Goal: Information Seeking & Learning: Compare options

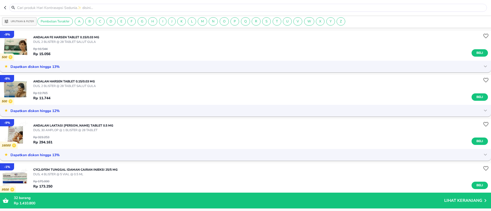
click at [24, 20] on p "Urutkan & Filter" at bounding box center [22, 22] width 23 height 4
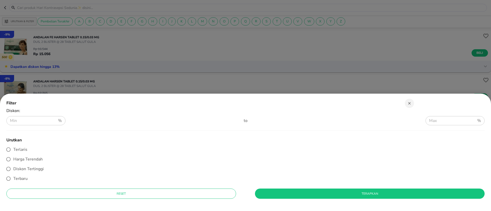
click at [25, 166] on span "Diskon Tertinggi" at bounding box center [28, 169] width 30 height 6
click at [13, 166] on input "Diskon Tertinggi" at bounding box center [9, 169] width 10 height 10
radio input "true"
click at [279, 192] on span "Terapkan" at bounding box center [369, 194] width 221 height 5
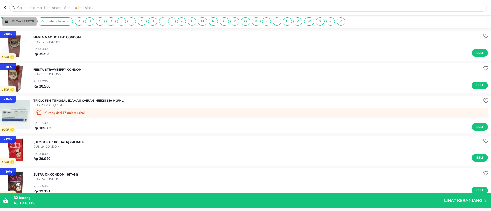
click at [31, 20] on p "Urutkan & Filter" at bounding box center [22, 22] width 23 height 4
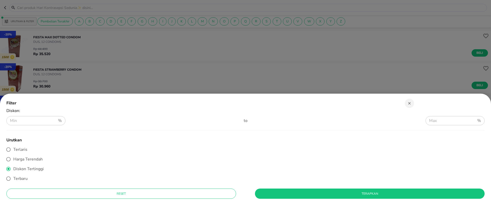
click at [64, 48] on div at bounding box center [245, 105] width 491 height 211
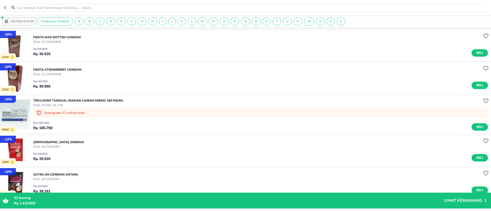
click at [25, 20] on p "Urutkan & Filter" at bounding box center [22, 22] width 23 height 4
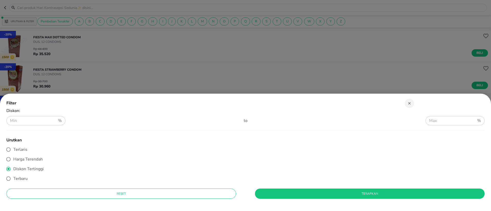
click at [22, 150] on span "Terlaris" at bounding box center [20, 150] width 14 height 6
click at [13, 150] on input "Terlaris" at bounding box center [9, 150] width 10 height 10
radio input "true"
click at [262, 197] on button "Terapkan" at bounding box center [370, 194] width 230 height 10
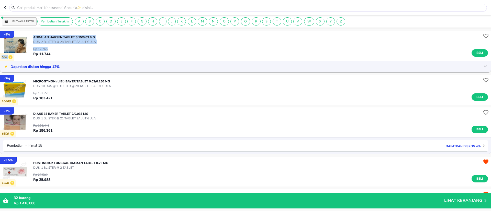
drag, startPoint x: 31, startPoint y: 37, endPoint x: 89, endPoint y: 45, distance: 59.0
click at [89, 45] on div "- 8 % 500 ANDALAN Harsen TABLET 0.15/0.03 MG DUS, 2 BLISTER @ 28 TABLET SALUT G…" at bounding box center [245, 46] width 491 height 30
click at [101, 36] on div "ANDALAN Harsen TABLET 0.15/0.03 MG DUS, 2 BLISTER @ 28 TABLET SALUT GULA Rp 12.…" at bounding box center [262, 45] width 458 height 27
click at [97, 36] on div "ANDALAN Harsen TABLET 0.15/0.03 MG DUS, 2 BLISTER @ 28 TABLET SALUT GULA Rp 12.…" at bounding box center [262, 45] width 458 height 27
drag, startPoint x: 100, startPoint y: 35, endPoint x: 33, endPoint y: 31, distance: 66.8
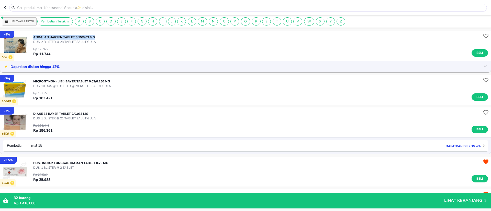
click at [33, 31] on div "- 8 % 500 ANDALAN Harsen TABLET 0.15/0.03 MG DUS, 2 BLISTER @ 28 TABLET SALUT G…" at bounding box center [245, 46] width 491 height 30
copy p "ANDALAN Harsen TABLET 0.15/0.03 MG"
drag, startPoint x: 110, startPoint y: 82, endPoint x: 34, endPoint y: 80, distance: 76.2
click at [34, 80] on p "MICROGYNON (LIBI) Bayer TABLET 0.03/0.150 MG" at bounding box center [72, 81] width 78 height 5
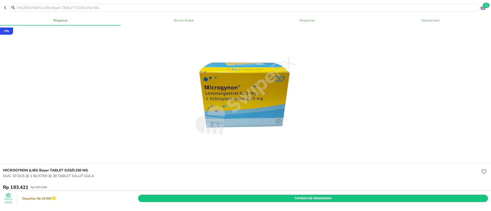
scroll to position [38, 0]
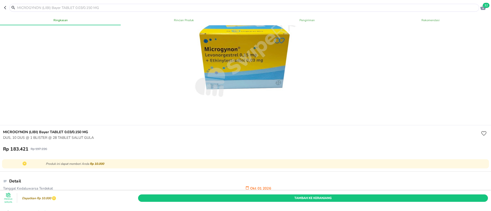
click at [19, 132] on h6 "MICROGYNON (LIBI) Bayer TABLET 0.03/0.150 MG" at bounding box center [241, 133] width 477 height 6
copy h6 "MICROGYNON (LIBI) Bayer TABLET 0.03/0.150 MG"
click at [4, 6] on icon "button" at bounding box center [6, 8] width 4 height 4
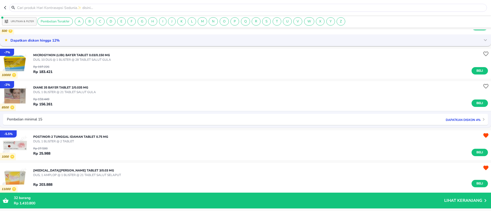
scroll to position [38, 0]
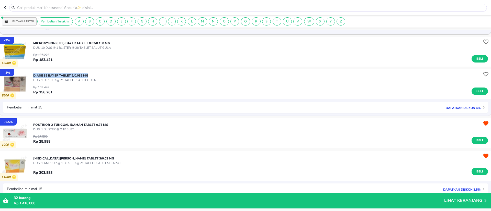
drag, startPoint x: 91, startPoint y: 77, endPoint x: 33, endPoint y: 73, distance: 58.2
click at [33, 73] on div "- 2 % 8500 DIANE 35 Bayer TABLET 2/0.035 MG DUS, 1 BLISTER @ 21 TABLET SALUT GU…" at bounding box center [245, 84] width 491 height 30
copy p "DIANE 35 Bayer TABLET 2/0.035 MG"
drag, startPoint x: 112, startPoint y: 124, endPoint x: 32, endPoint y: 126, distance: 79.8
click at [32, 126] on div "- 5.5 % 1000 POSTINOR-2 Tunggal Idaman TABLET 0.75 MG DUS, 1 BLISTER @ 2 TABLET…" at bounding box center [245, 134] width 491 height 30
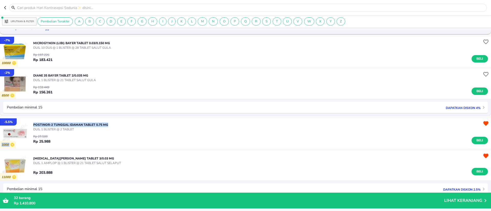
click at [114, 125] on div "POSTINOR-2 Tunggal Idaman TABLET 0.75 MG DUS, 1 BLISTER @ 2 TABLET Rp 27.500 Rp…" at bounding box center [262, 133] width 458 height 27
drag, startPoint x: 114, startPoint y: 125, endPoint x: 39, endPoint y: 122, distance: 75.5
click at [39, 122] on div "POSTINOR-2 Tunggal Idaman TABLET 0.75 MG DUS, 1 BLISTER @ 2 TABLET Rp 27.500 Rp…" at bounding box center [262, 133] width 458 height 27
drag, startPoint x: 91, startPoint y: 158, endPoint x: 34, endPoint y: 155, distance: 56.8
click at [34, 155] on div "YASMIN Bayer TABLET 3/0.03 MG DUS, 1 AMPLOP @ 1 BLISTER @ 21 TABLET SALUT SELAP…" at bounding box center [262, 166] width 458 height 24
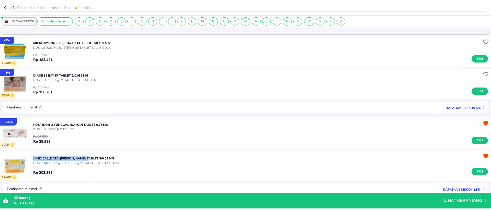
copy p "[MEDICAL_DATA][PERSON_NAME] TABLET 3/0.03 MG"
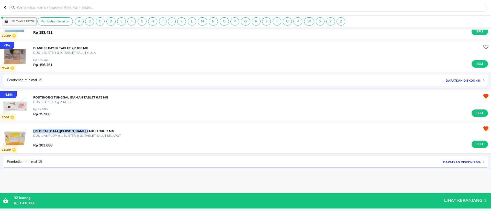
scroll to position [115, 0]
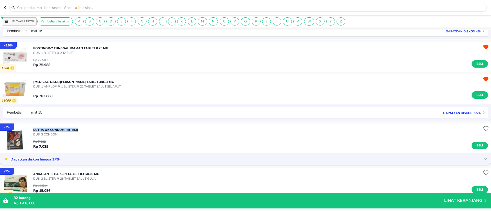
drag, startPoint x: 74, startPoint y: 130, endPoint x: 34, endPoint y: 130, distance: 40.1
click at [34, 130] on div "SUTRA OK CONDOM (HITAM) DUS, 3 CONDOM Rp 7.182 Rp 7.039 Beli" at bounding box center [262, 138] width 458 height 27
copy p "SUTRA OK CONDOM (HITAM)"
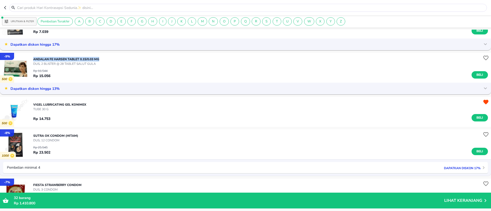
drag, startPoint x: 99, startPoint y: 59, endPoint x: 32, endPoint y: 58, distance: 67.3
click at [32, 58] on div "- 9 % 500 ANDALAN FE Harsen TABLET 0.15/0.03 MG DUS, 2 BLISTER @ 28 TABLET SALU…" at bounding box center [245, 68] width 491 height 30
copy p "ANDALAN FE Harsen TABLET 0.15/0.03 MG"
drag, startPoint x: 88, startPoint y: 105, endPoint x: 33, endPoint y: 104, distance: 54.5
click at [33, 104] on div "VIGEL LUBRICATING GEL Konimex TUBE 30 g Rp 14.753 Beli" at bounding box center [262, 112] width 458 height 24
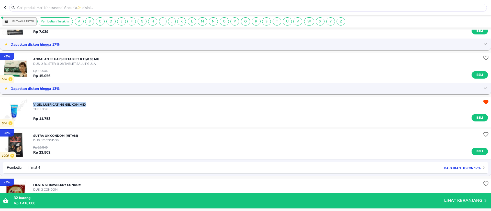
copy p "VIGEL LUBRICATING GEL Konimex"
drag, startPoint x: 83, startPoint y: 138, endPoint x: 33, endPoint y: 132, distance: 50.7
click at [32, 132] on div "- 8 % 1000 SUTRA OK CONDOM (HITAM) DUS, 12 CONDOM Rp 25.545 Rp 23.502 Beli" at bounding box center [245, 145] width 491 height 30
click at [86, 132] on div "SUTRA OK CONDOM (HITAM) DUS, 12 CONDOM Rp 25.545 Rp 23.502 Beli" at bounding box center [262, 144] width 458 height 27
drag, startPoint x: 81, startPoint y: 135, endPoint x: 34, endPoint y: 135, distance: 46.8
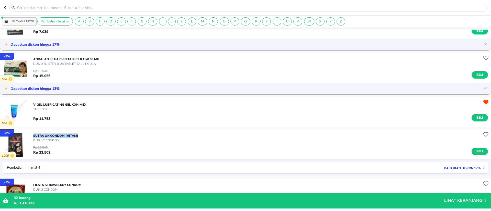
click at [34, 135] on div "SUTRA OK CONDOM (HITAM) DUS, 12 CONDOM Rp 25.545 Rp 23.502 Beli" at bounding box center [262, 144] width 458 height 27
copy p "SUTRA OK CONDOM (HITAM)"
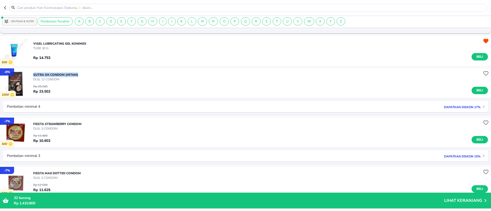
scroll to position [307, 0]
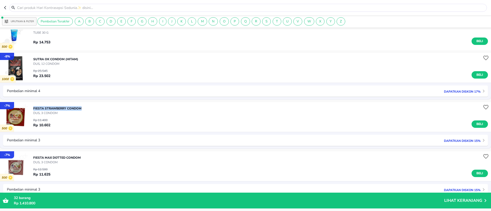
drag, startPoint x: 86, startPoint y: 108, endPoint x: 33, endPoint y: 107, distance: 53.2
click at [33, 107] on div "- 7 % 500 FIESTA STRAWBERRY CONDOM DUS, 3 CONDOM Rp 11.400 Rp 10.602 Beli" at bounding box center [245, 117] width 491 height 30
copy p "FIESTA STRAWBERRY CONDOM"
drag, startPoint x: 83, startPoint y: 159, endPoint x: 32, endPoint y: 155, distance: 50.3
click at [32, 155] on div "- 7 % 500 FIESTA Max Dotted CONDOM DUS, 3 CONDOM Rp 12.500 Rp 11.625 Beli" at bounding box center [245, 167] width 491 height 30
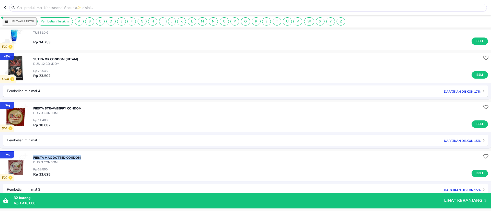
copy p "FIESTA Max Dotted CONDOM"
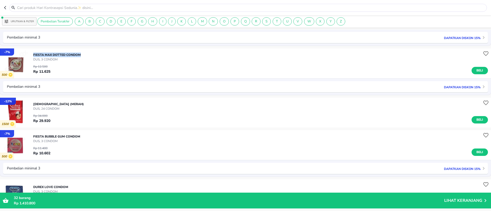
scroll to position [422, 0]
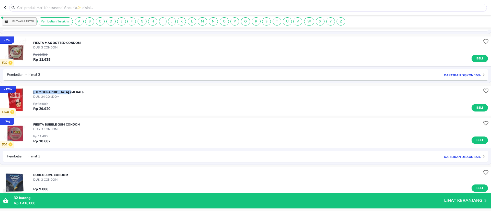
drag, startPoint x: 77, startPoint y: 93, endPoint x: 33, endPoint y: 92, distance: 44.3
click at [33, 92] on div "- 12 % 1500 SUTRA Condom (MERAH) DUS, 24 CONDOM Rp 34.000 Rp 29.920 Beli" at bounding box center [245, 101] width 491 height 30
drag, startPoint x: 84, startPoint y: 127, endPoint x: 34, endPoint y: 123, distance: 50.5
click at [34, 123] on div "FIESTA Bubble Gum CONDOM DUS, 3 CONDOM Rp 11.400 Rp 10.602 Beli" at bounding box center [262, 133] width 458 height 27
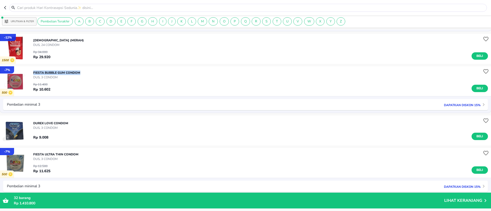
scroll to position [483, 0]
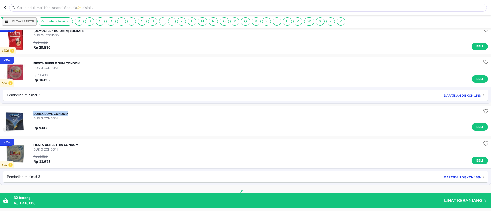
drag, startPoint x: 69, startPoint y: 112, endPoint x: 32, endPoint y: 111, distance: 37.1
click at [32, 111] on div "DUREX LOVE Condom DUS, 3 CONDOM Rp 9.008 Beli" at bounding box center [245, 121] width 491 height 30
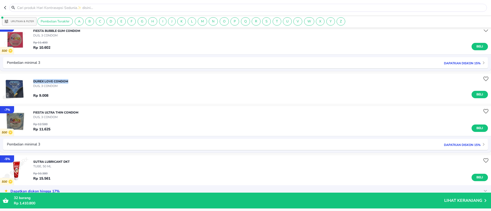
scroll to position [560, 0]
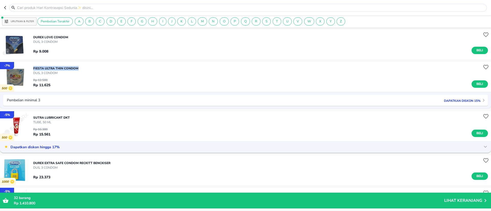
drag, startPoint x: 80, startPoint y: 68, endPoint x: 33, endPoint y: 69, distance: 47.3
click at [33, 69] on div "- 7 % 500 FIESTA ULTRA THIN CONDOM DUS, 3 CONDOM Rp 12.500 Rp 11.625 Beli" at bounding box center [245, 77] width 491 height 30
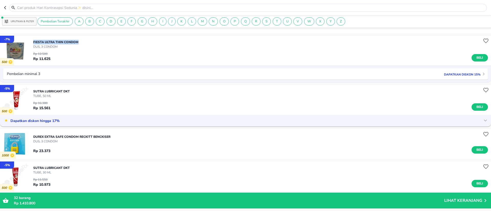
scroll to position [598, 0]
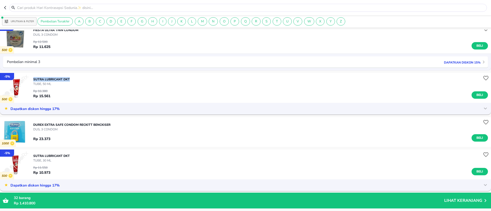
drag, startPoint x: 73, startPoint y: 78, endPoint x: 32, endPoint y: 77, distance: 40.7
click at [32, 77] on div "- 5 % 500 SUTRA LUBRICANT DKT TUBE, 50 ML Rp 16.380 Rp 15.561 Beli" at bounding box center [245, 88] width 491 height 30
drag, startPoint x: 117, startPoint y: 125, endPoint x: 46, endPoint y: 123, distance: 70.8
click at [45, 123] on div "DUREX EXTRA SAFE CONDOM Reckitt Benckiser DUS, 3 CONDOM Rp 23.373 Beli" at bounding box center [262, 132] width 458 height 24
click at [118, 125] on div "DUREX EXTRA SAFE CONDOM Reckitt Benckiser DUS, 3 CONDOM Rp 23.373 Beli" at bounding box center [262, 132] width 458 height 24
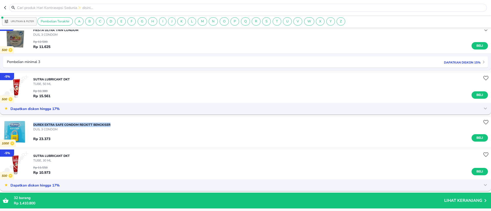
drag, startPoint x: 96, startPoint y: 123, endPoint x: 33, endPoint y: 121, distance: 62.7
click at [33, 121] on div "DUREX EXTRA SAFE CONDOM Reckitt Benckiser DUS, 3 CONDOM Rp 23.373 Beli" at bounding box center [262, 132] width 458 height 24
drag, startPoint x: 76, startPoint y: 154, endPoint x: 33, endPoint y: 152, distance: 43.0
click at [33, 152] on div "- 5 % 500 SUTRA LUBRICANT DKT TUBE, 30 ML Rp 11.550 Rp 10.973 Beli" at bounding box center [245, 165] width 491 height 30
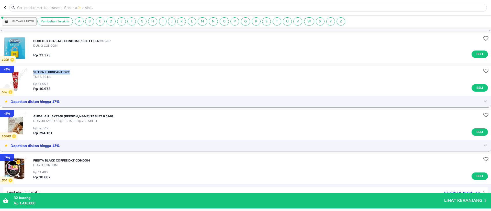
scroll to position [713, 0]
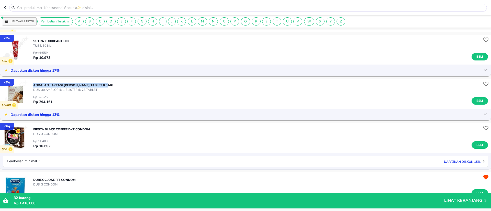
drag, startPoint x: 100, startPoint y: 84, endPoint x: 34, endPoint y: 84, distance: 66.2
click at [34, 84] on div "ANDALAN LAKTASI Sydna Farma TABLET 0.5 MG DUS, 30 AMPLOP @ 1 BLISTER @ 28 TABLE…" at bounding box center [262, 94] width 458 height 27
drag, startPoint x: 96, startPoint y: 129, endPoint x: 33, endPoint y: 127, distance: 62.9
click at [33, 127] on div "- 7 % 500 FIESTA BLACK COFFEE Dkt CONDOM DUS, 3 CONDOM Rp 11.400 Rp 10.602 Beli" at bounding box center [245, 138] width 491 height 30
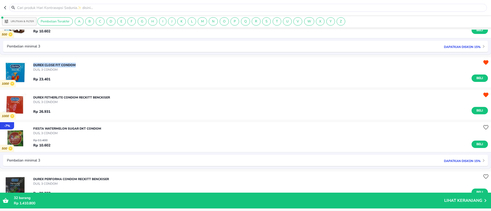
drag, startPoint x: 79, startPoint y: 66, endPoint x: 34, endPoint y: 64, distance: 44.5
click at [34, 64] on div "DUREX CLOSE FIT Condom DUS, 3 CONDOM Rp 23.401 Beli" at bounding box center [262, 72] width 458 height 24
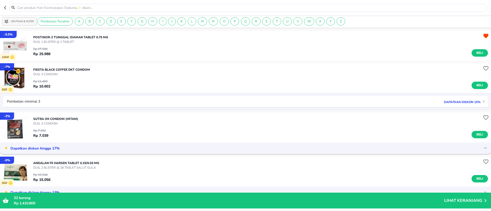
click at [6, 6] on icon "button" at bounding box center [6, 8] width 4 height 4
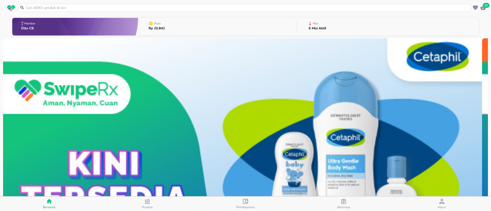
drag, startPoint x: 253, startPoint y: 106, endPoint x: 0, endPoint y: 96, distance: 252.8
click at [0, 96] on div "1 2 3 4 5 6 7 8 9 10 Lihat Semua" at bounding box center [245, 164] width 491 height 253
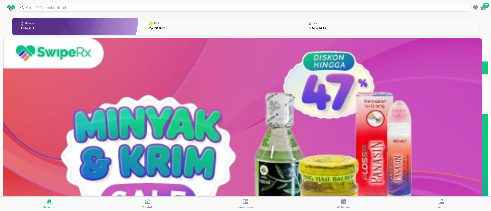
drag, startPoint x: 303, startPoint y: 101, endPoint x: 491, endPoint y: 97, distance: 187.2
click at [491, 97] on div "Member Elite CB Poin Rp 20.842 Misi 6 Misi Aktif 1 2 3 4 5 6 7 8 9 10 Lihat Sem…" at bounding box center [245, 105] width 491 height 181
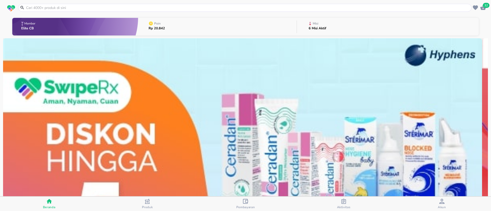
drag, startPoint x: 262, startPoint y: 91, endPoint x: 452, endPoint y: 89, distance: 190.2
click at [491, 86] on div "Member Elite CB Poin Rp 20.842 Misi 6 Misi Aktif 1 2 3 4 5 6 7 8 9 10 Lihat Sem…" at bounding box center [245, 105] width 491 height 181
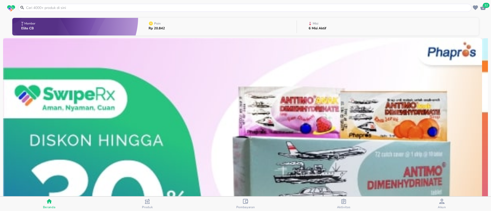
drag, startPoint x: 259, startPoint y: 102, endPoint x: 491, endPoint y: 89, distance: 232.2
click at [491, 89] on div "Member Elite CB Poin Rp 20.842 Misi 6 Misi Aktif 1 2 3 4 5 6 7 8 9 10 Lihat Sem…" at bounding box center [245, 105] width 491 height 181
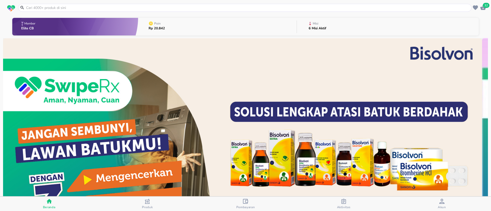
drag, startPoint x: 457, startPoint y: 86, endPoint x: 491, endPoint y: 79, distance: 34.2
click at [491, 79] on div "Member Elite CB Poin Rp 20.842 Misi 6 Misi Aktif 1 2 3 4 5 6 7 8 9 10 Lihat Sem…" at bounding box center [245, 105] width 491 height 181
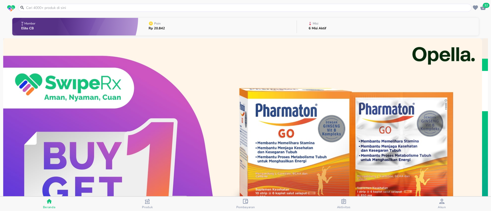
drag, startPoint x: 263, startPoint y: 94, endPoint x: 491, endPoint y: 74, distance: 229.0
click at [491, 74] on div "Member Elite CB Poin Rp 20.842 Misi 6 Misi Aktif 1 2 3 4 5 6 7 8 9 10 Lihat Sem…" at bounding box center [245, 105] width 491 height 181
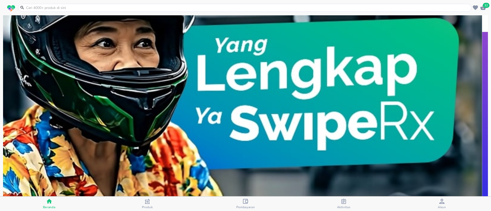
drag, startPoint x: 263, startPoint y: 91, endPoint x: 491, endPoint y: 66, distance: 229.5
click at [491, 67] on div "Member Elite CB Poin Rp 20.842 Misi 6 Misi Aktif 1 2 3 4 5 6 7 8 9 10 Lihat Sem…" at bounding box center [245, 105] width 491 height 181
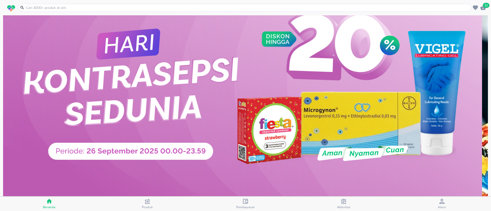
drag, startPoint x: 347, startPoint y: 65, endPoint x: 472, endPoint y: 58, distance: 124.7
click at [491, 57] on div "Member Elite CB Poin Rp 20.842 Misi 6 Misi Aktif 1 2 3 4 5 6 7 8 9 10 Lihat Sem…" at bounding box center [245, 105] width 491 height 181
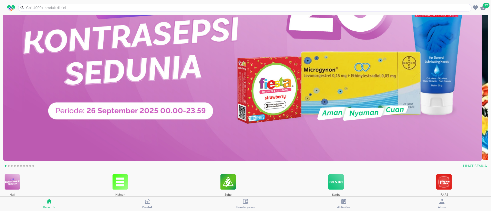
scroll to position [153, 0]
